Goal: Participate in discussion

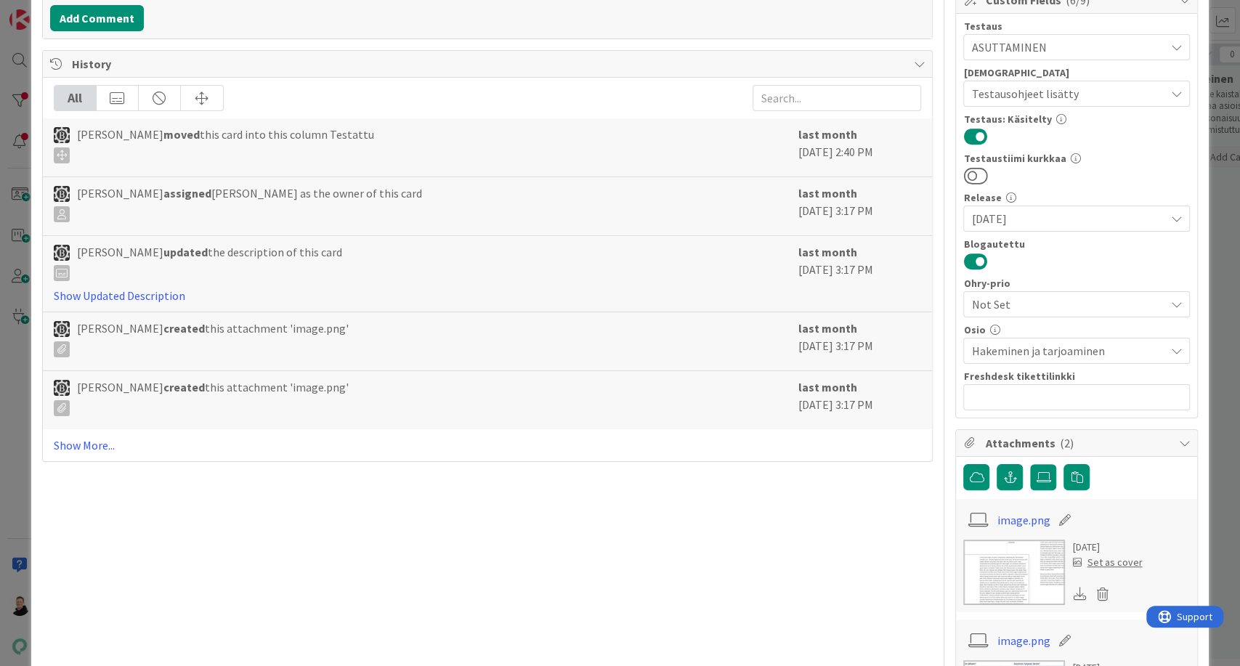
scroll to position [323, 0]
click at [98, 446] on link "Show More..." at bounding box center [488, 444] width 868 height 17
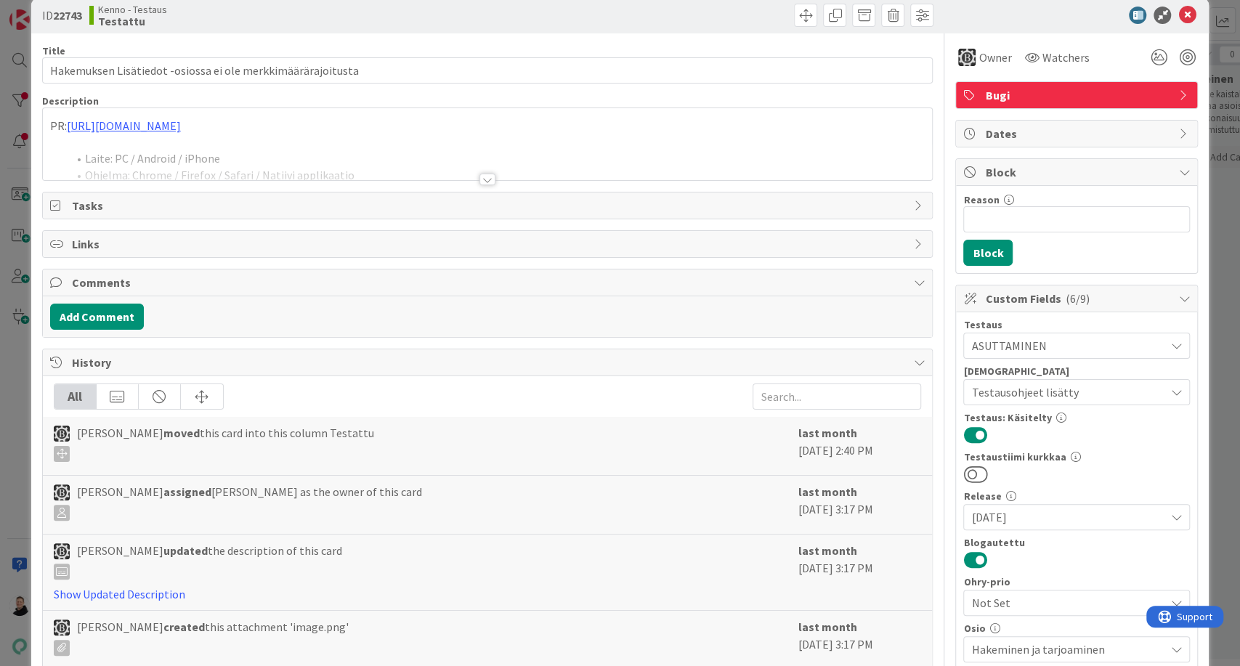
scroll to position [0, 0]
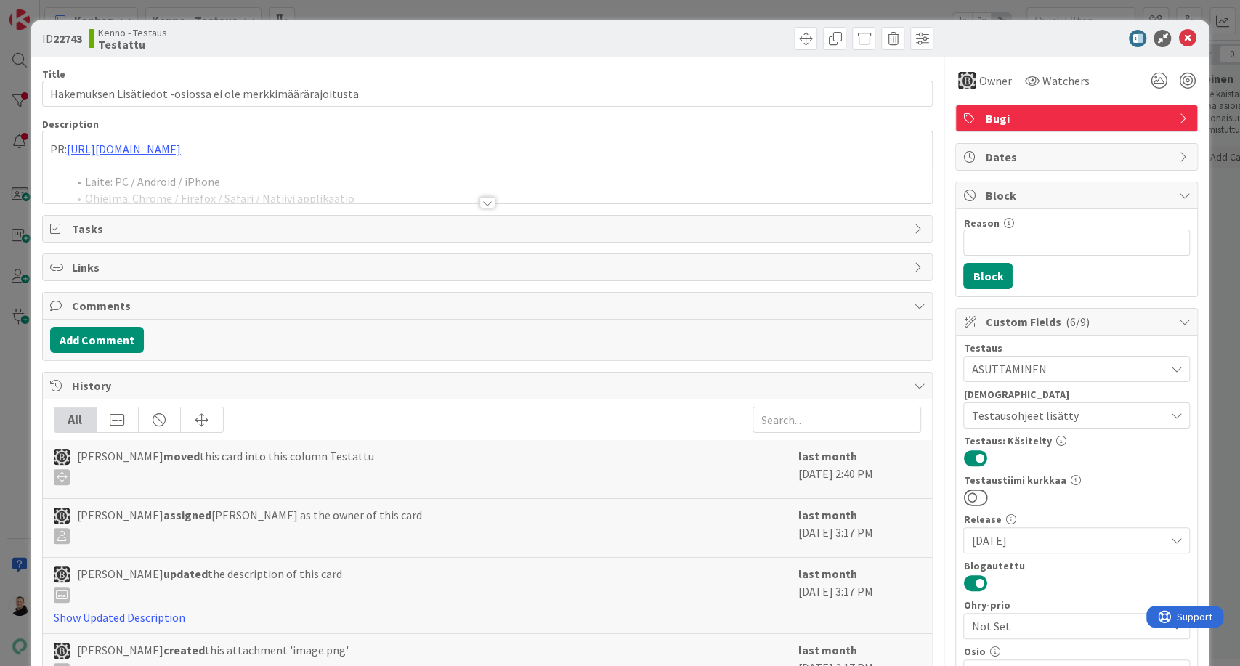
click at [482, 200] on div at bounding box center [487, 203] width 16 height 12
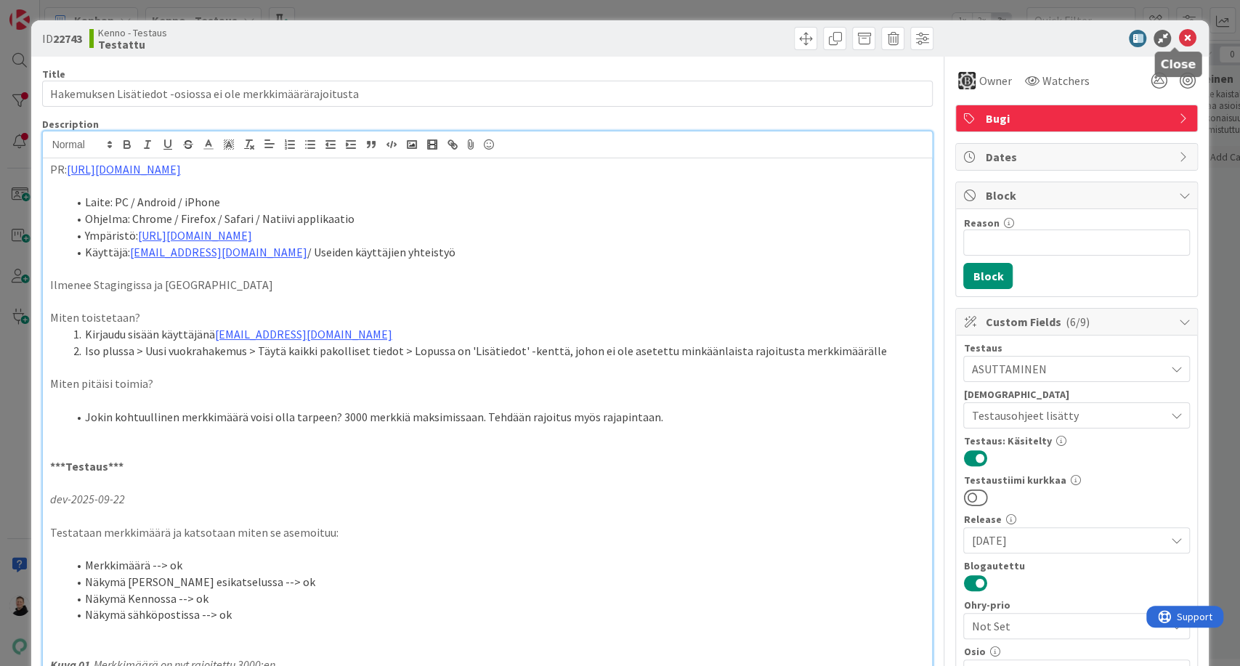
click at [1178, 42] on icon at bounding box center [1186, 38] width 17 height 17
